Goal: Task Accomplishment & Management: Manage account settings

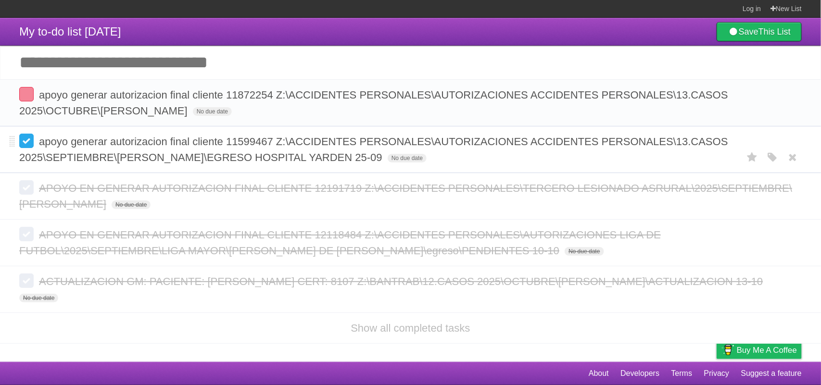
click at [27, 138] on label at bounding box center [26, 141] width 14 height 14
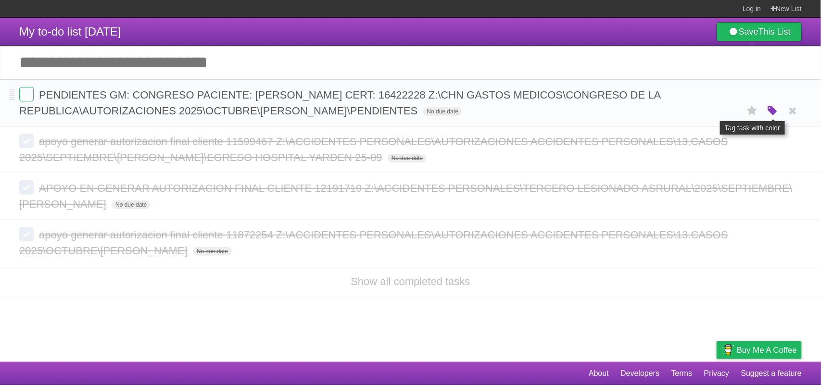
click at [773, 109] on icon "button" at bounding box center [772, 111] width 13 height 13
click at [720, 111] on label "Purple" at bounding box center [717, 110] width 11 height 11
